Goal: Find specific page/section: Find specific page/section

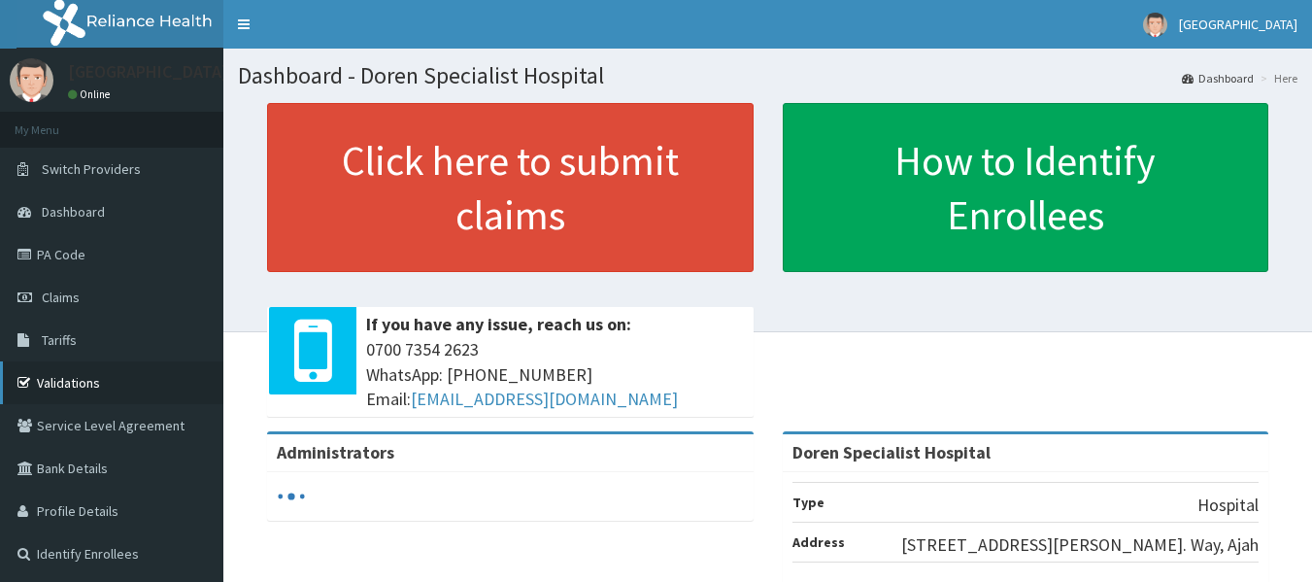
click at [111, 392] on link "Validations" at bounding box center [111, 382] width 223 height 43
click at [45, 256] on link "PA Code" at bounding box center [111, 254] width 223 height 43
